Goal: Check status: Check status

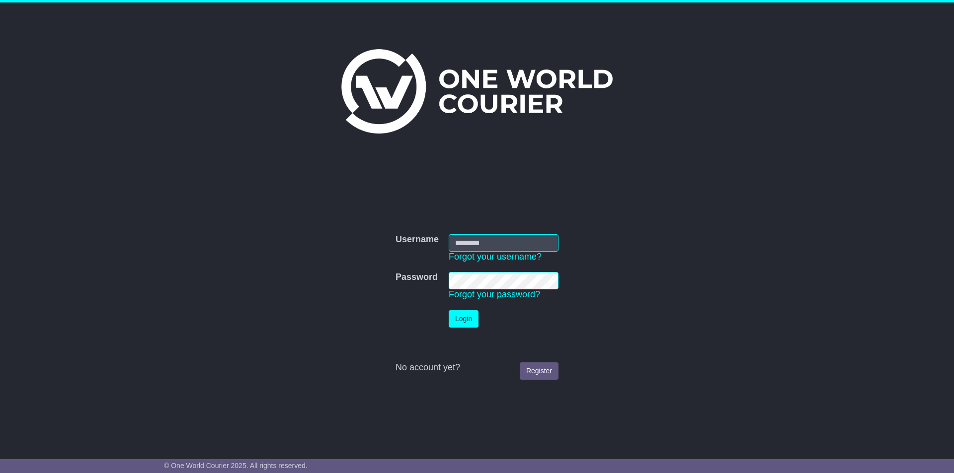
type input "*********"
click at [464, 316] on button "Login" at bounding box center [464, 318] width 30 height 17
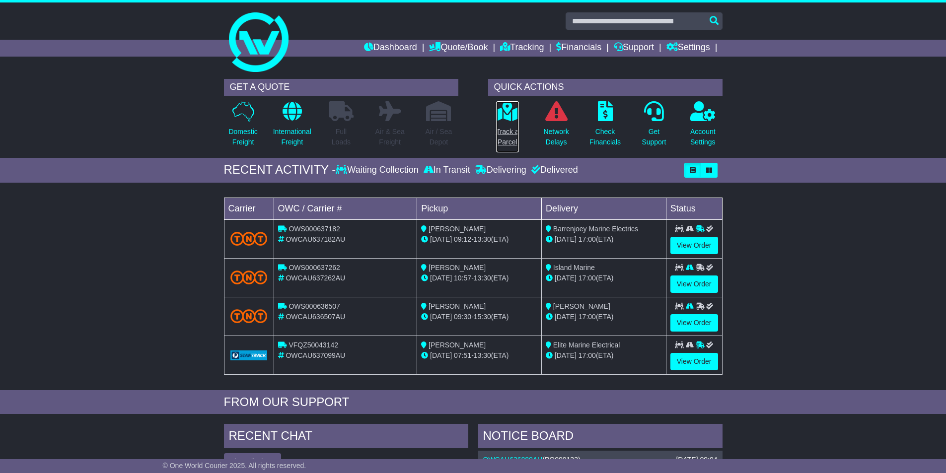
click at [508, 109] on icon at bounding box center [507, 111] width 22 height 20
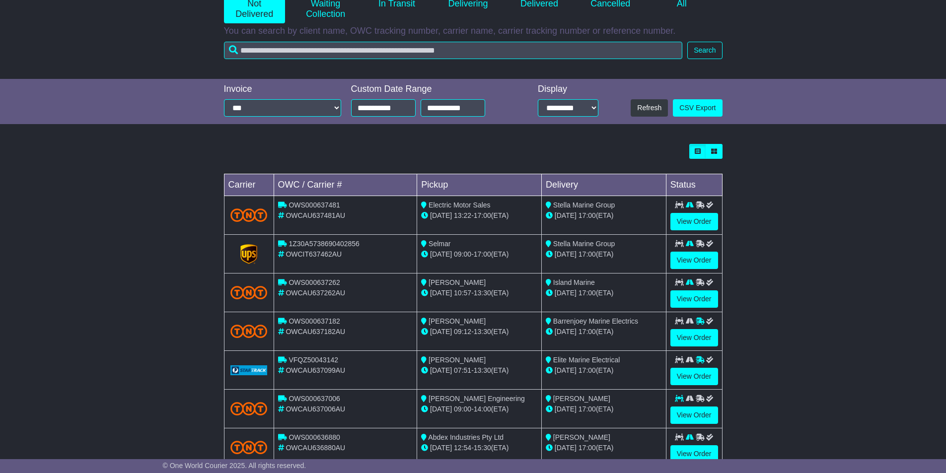
scroll to position [261, 0]
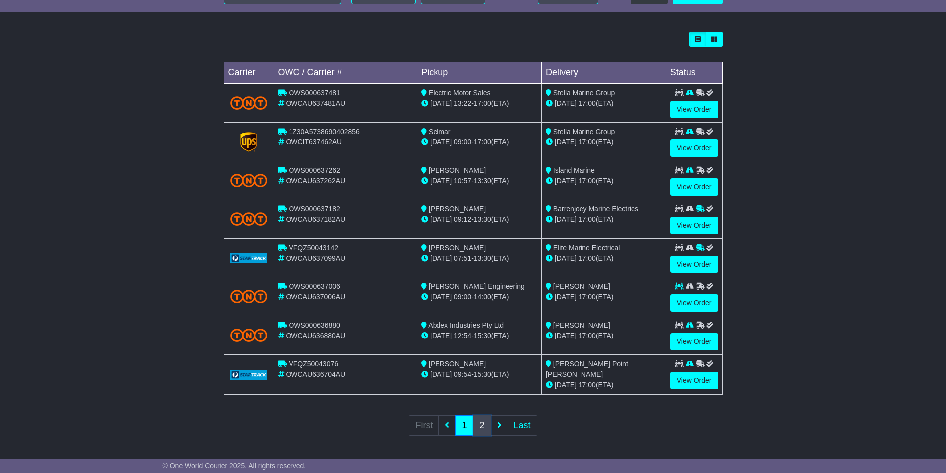
click at [483, 424] on link "2" at bounding box center [482, 426] width 18 height 20
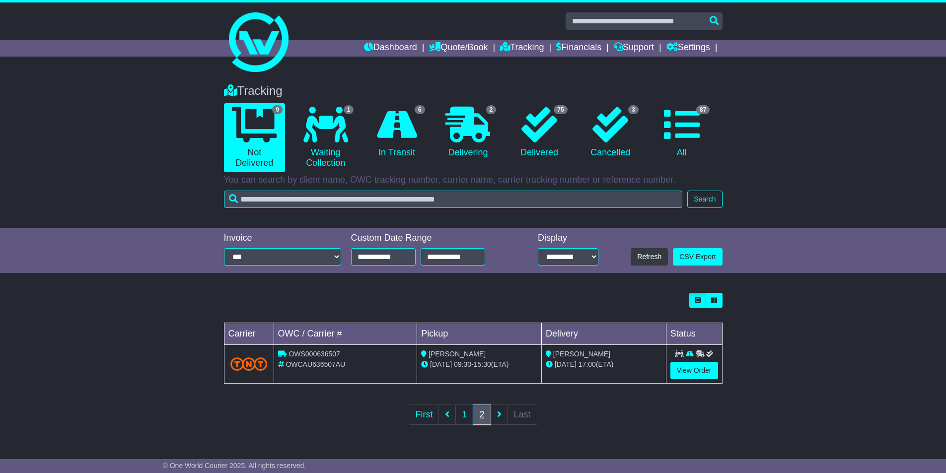
scroll to position [0, 0]
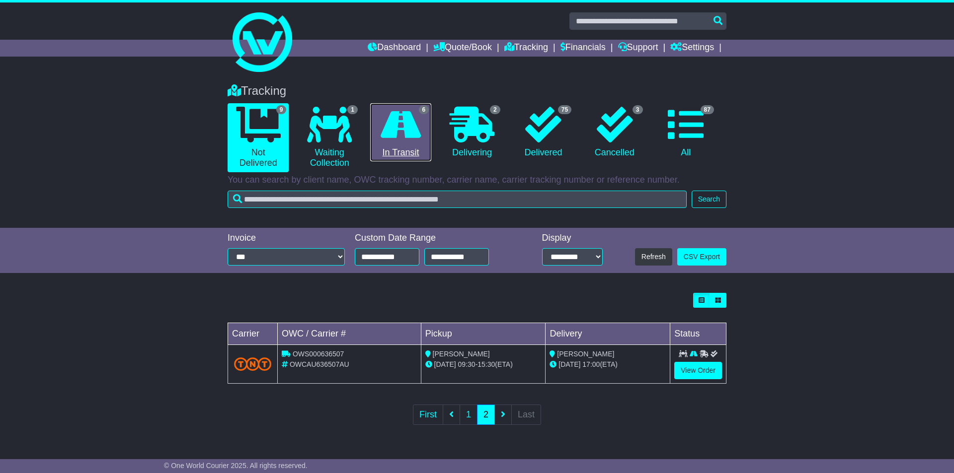
click at [416, 136] on icon at bounding box center [401, 125] width 40 height 36
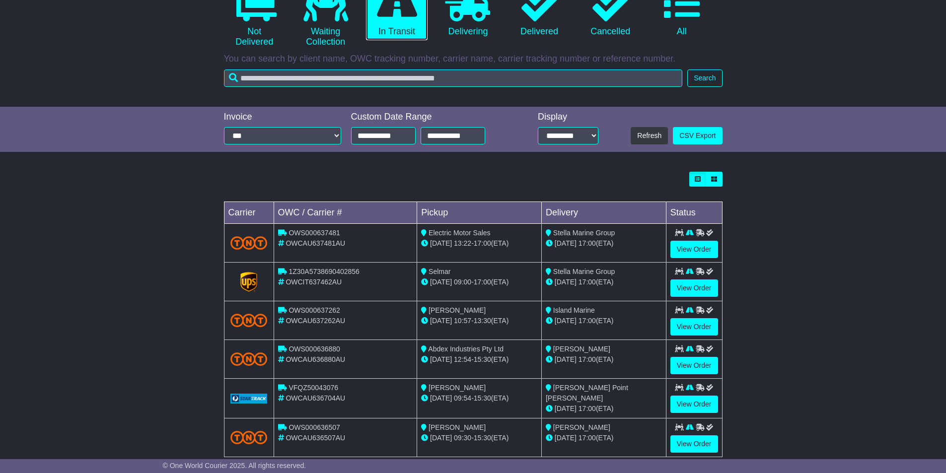
scroll to position [140, 0]
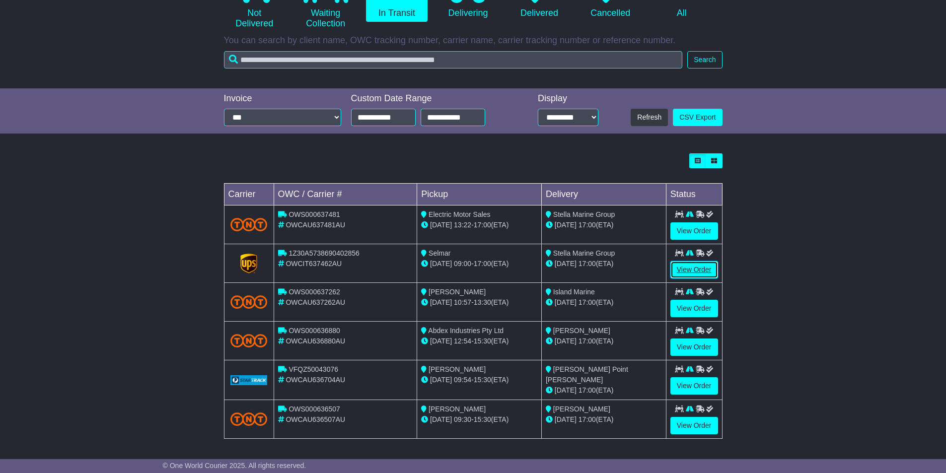
click at [697, 267] on link "View Order" at bounding box center [695, 269] width 48 height 17
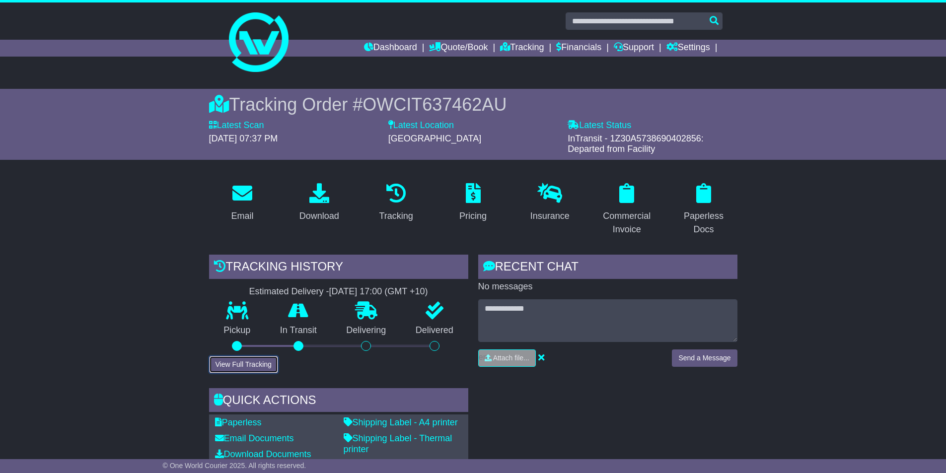
click at [220, 364] on button "View Full Tracking" at bounding box center [243, 364] width 69 height 17
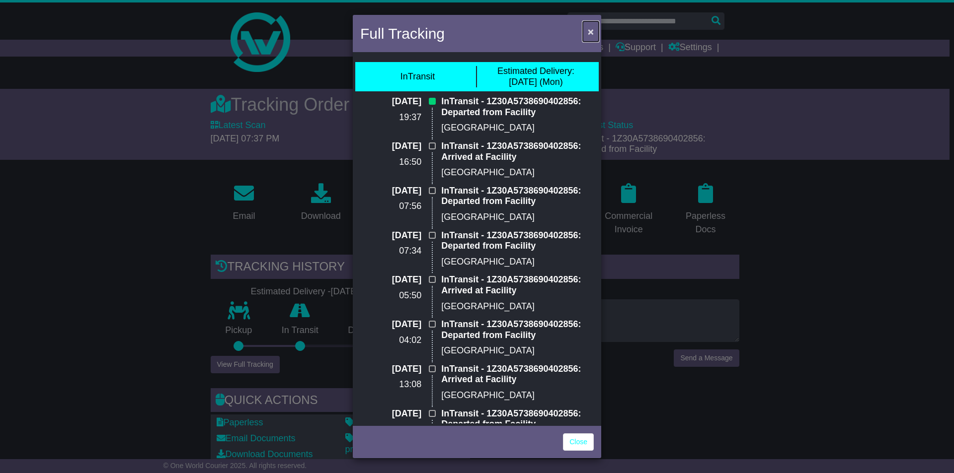
click at [590, 29] on span "×" at bounding box center [591, 31] width 6 height 11
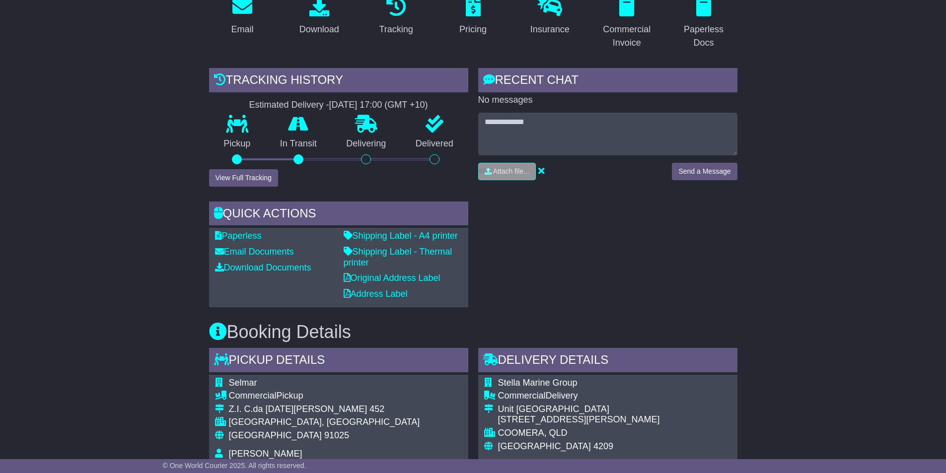
scroll to position [298, 0]
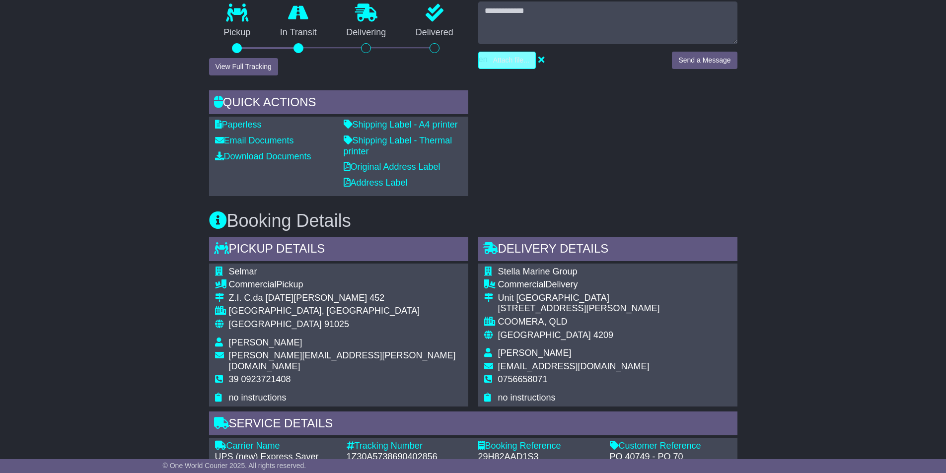
click at [501, 61] on input "file" at bounding box center [460, 60] width 151 height 16
type input "**********"
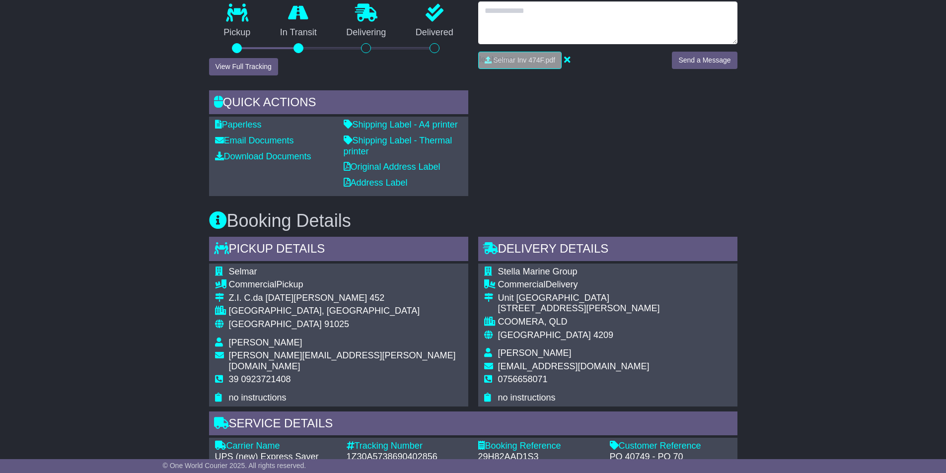
click at [550, 22] on textarea at bounding box center [607, 22] width 259 height 43
type textarea "**********"
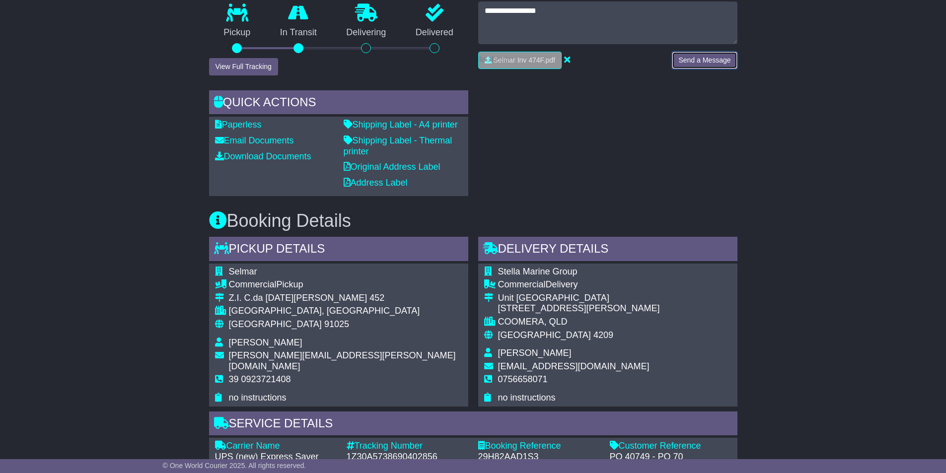
click at [699, 62] on button "Send a Message" at bounding box center [704, 60] width 65 height 17
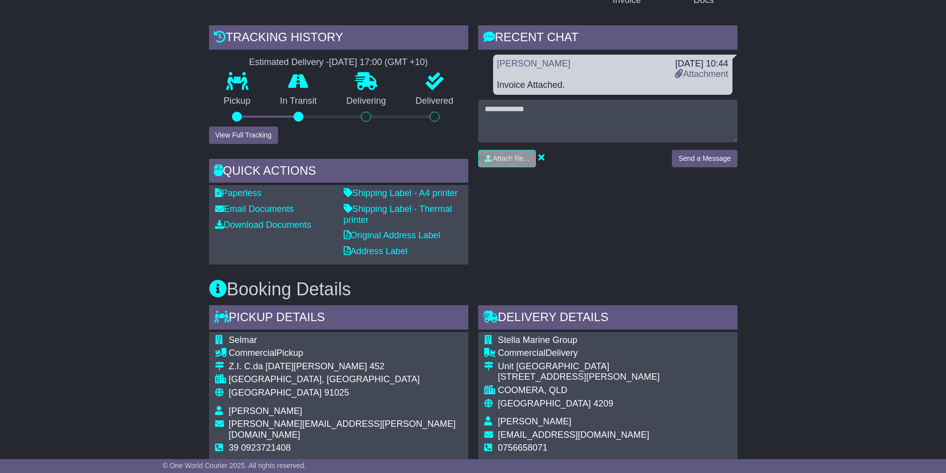
scroll to position [149, 0]
